Goal: Information Seeking & Learning: Learn about a topic

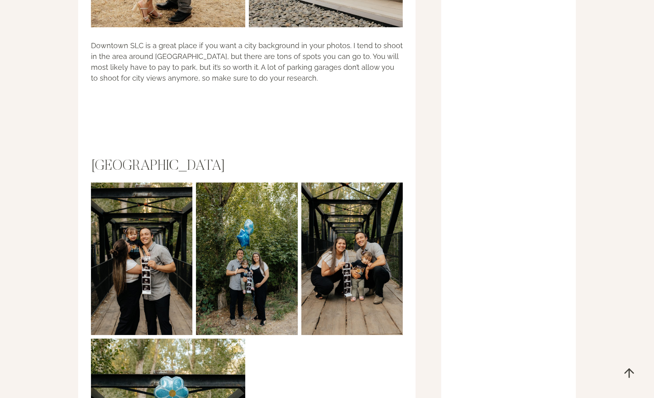
scroll to position [5212, 0]
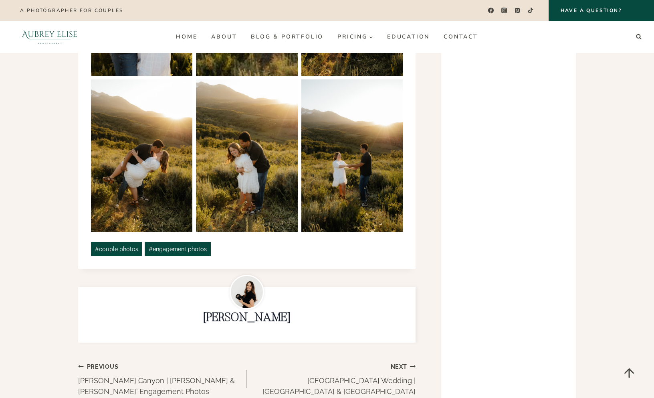
scroll to position [1194, 0]
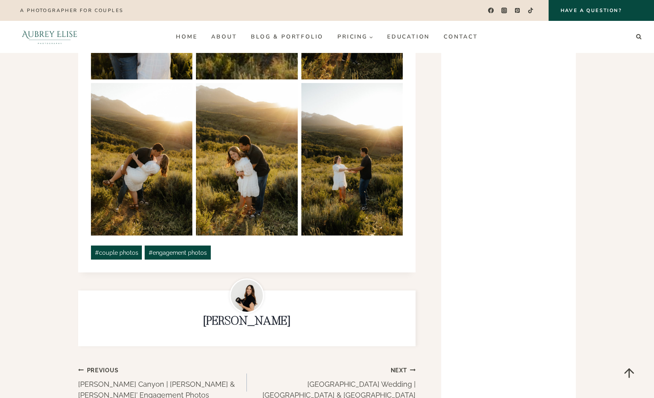
click at [335, 278] on div at bounding box center [246, 295] width 321 height 34
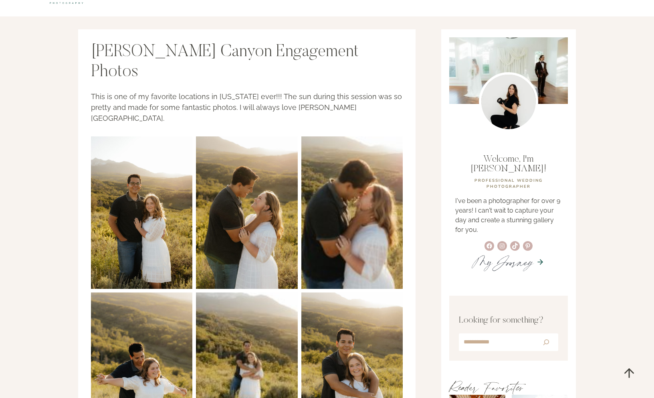
scroll to position [228, 0]
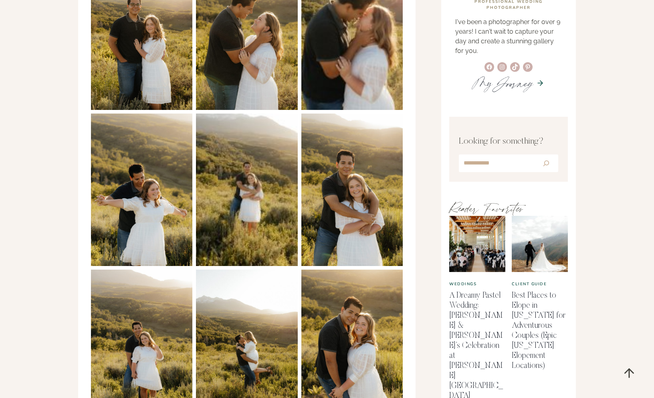
click at [260, 172] on img at bounding box center [246, 189] width 101 height 152
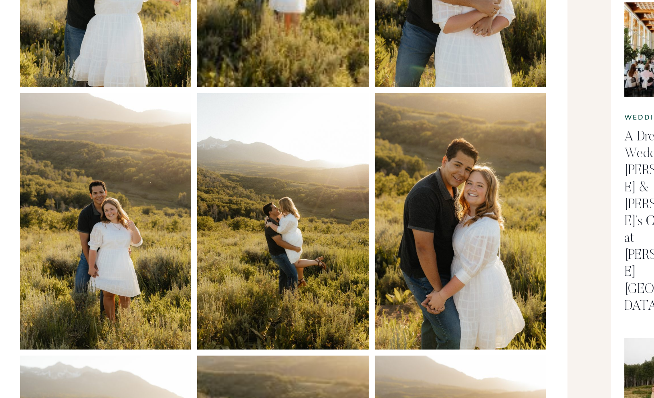
scroll to position [286, 0]
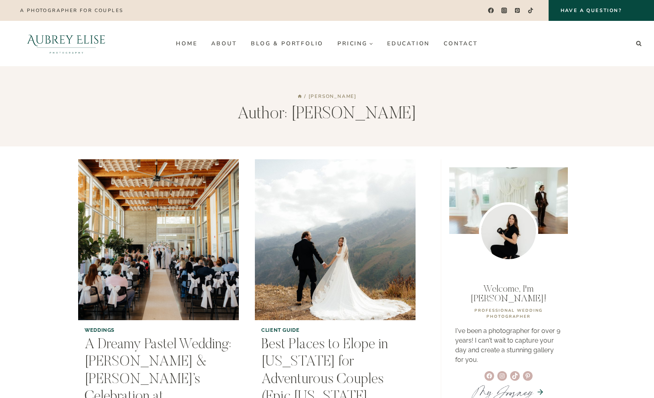
scroll to position [77, 0]
